Goal: Information Seeking & Learning: Find specific page/section

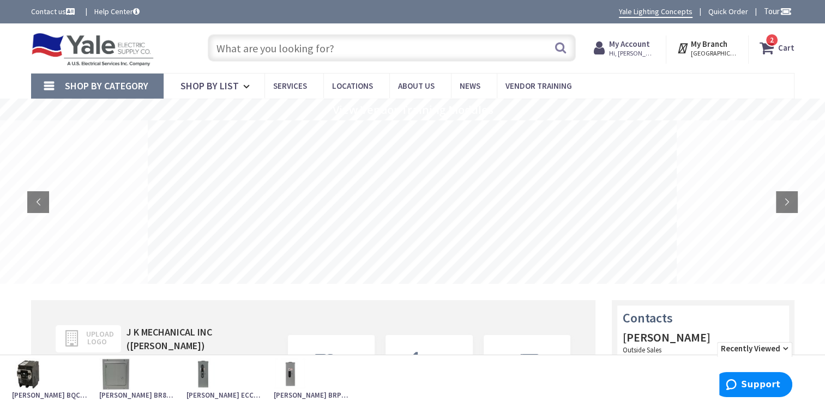
click at [307, 44] on input "text" at bounding box center [392, 47] width 368 height 27
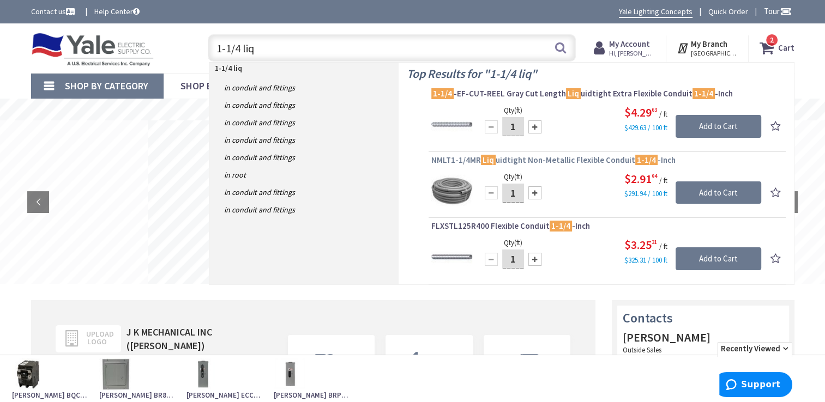
type input "1-1/4 liq"
click at [578, 159] on span "NMLT1-1/4MR Liq uidtight Non-Metallic Flexible Conduit 1-1/4 -Inch" at bounding box center [607, 160] width 352 height 11
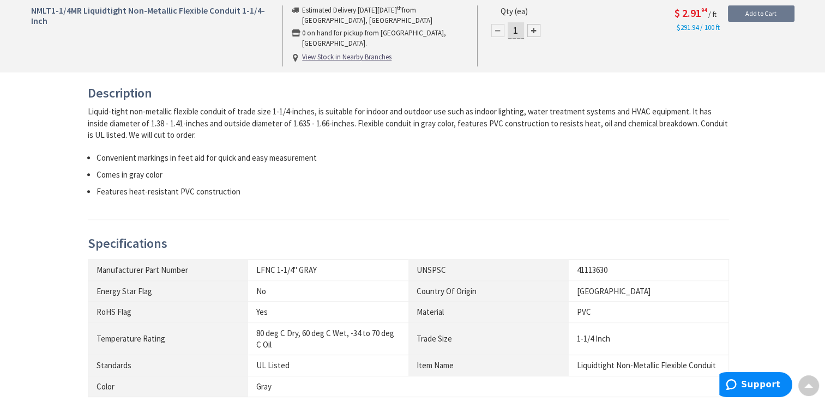
scroll to position [436, 0]
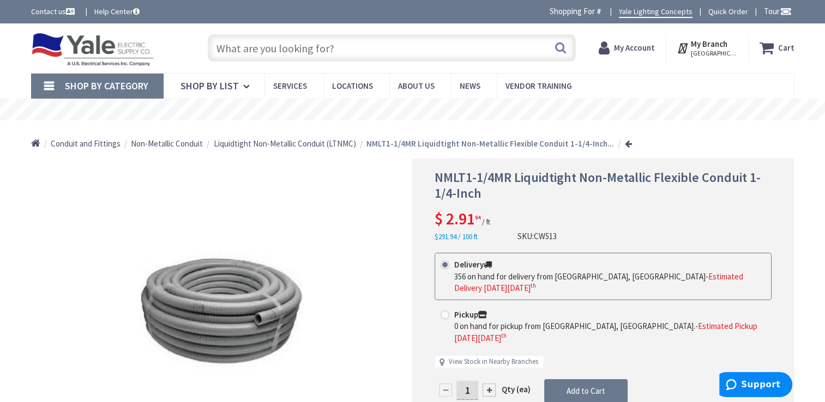
click at [252, 43] on input "text" at bounding box center [392, 47] width 368 height 27
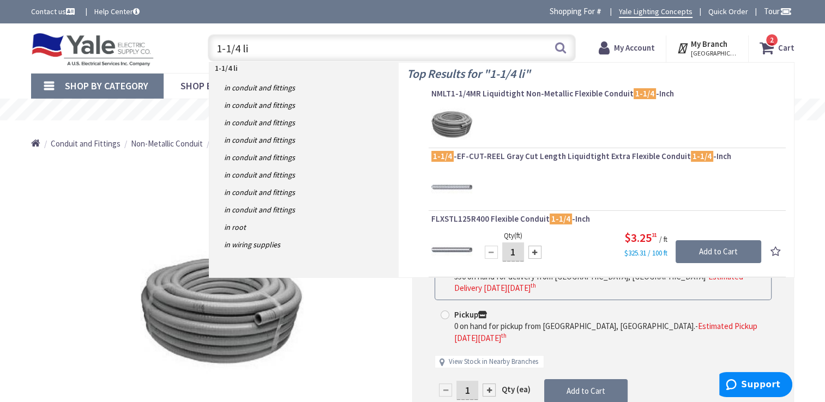
type input "1-1/4 liq"
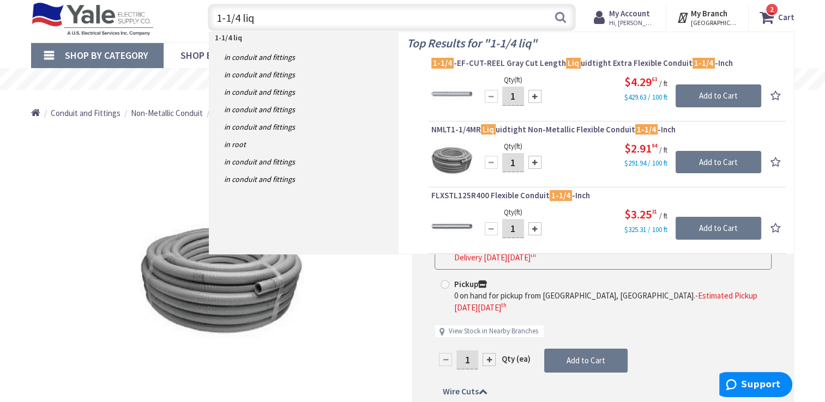
scroll to position [55, 0]
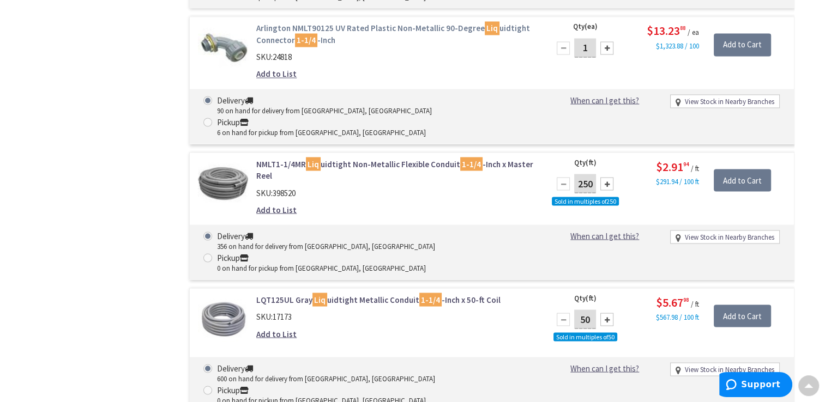
scroll to position [1981, 0]
